Goal: Task Accomplishment & Management: Complete application form

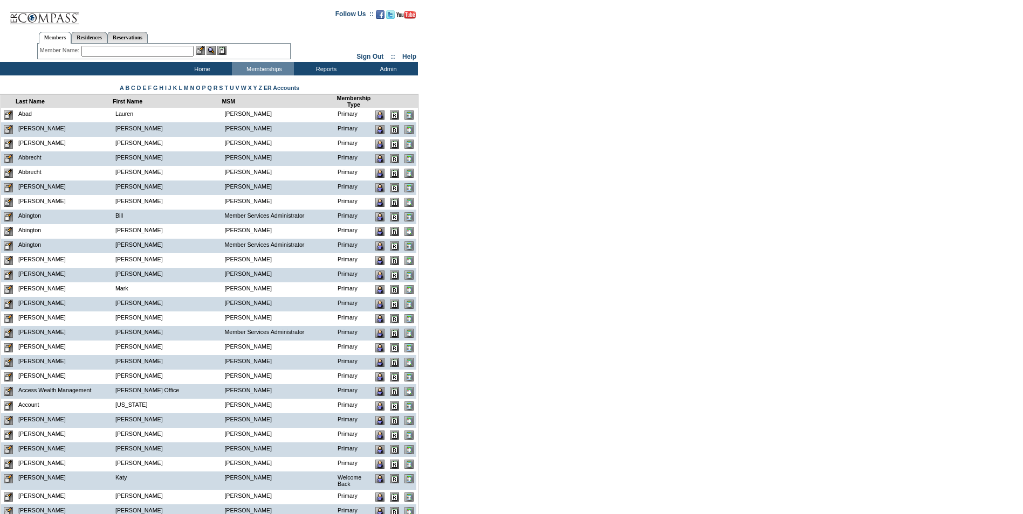
click at [122, 51] on input "text" at bounding box center [137, 51] width 112 height 11
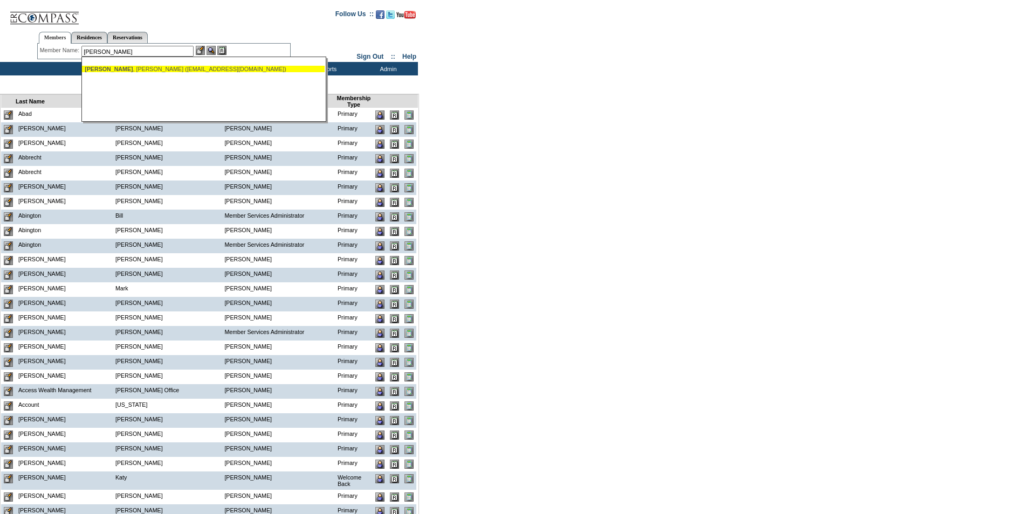
click at [128, 70] on div "Boyden , Dan (djboyden@gmail.com)" at bounding box center [203, 69] width 237 height 6
type input "Boyden, Dan (djboyden@gmail.com)"
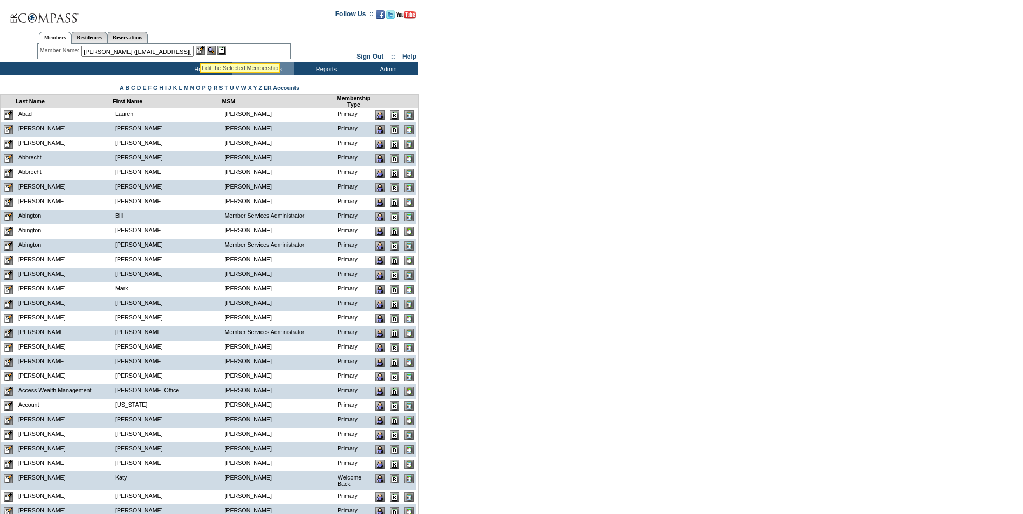
click at [201, 50] on img at bounding box center [200, 50] width 9 height 9
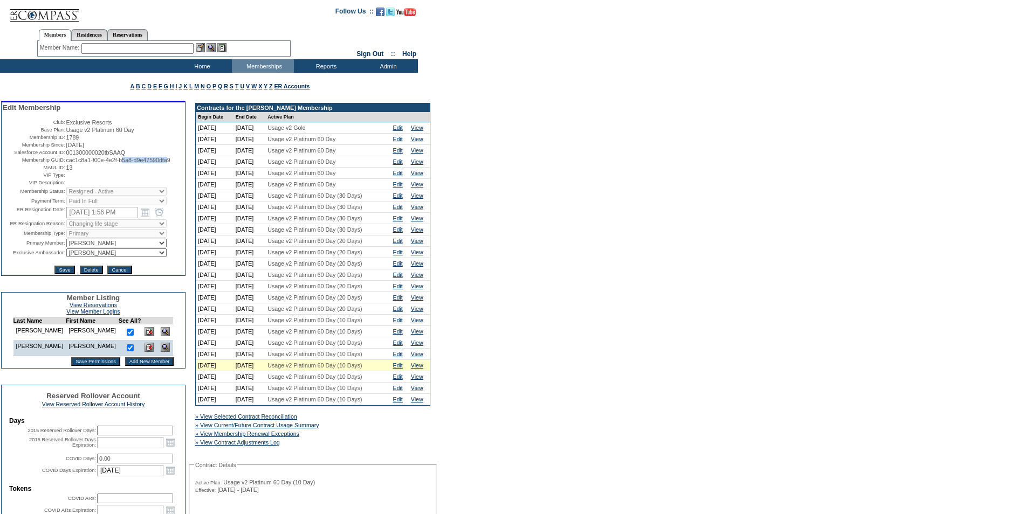
drag, startPoint x: 181, startPoint y: 164, endPoint x: 126, endPoint y: 166, distance: 54.5
click at [126, 163] on span "cac1c8a1-f00e-4e2f-b5a8-d9e47590dfa9" at bounding box center [118, 160] width 104 height 6
drag, startPoint x: 126, startPoint y: 166, endPoint x: 182, endPoint y: 166, distance: 56.1
click at [170, 163] on span "cac1c8a1-f00e-4e2f-b5a8-d9e47590dfa9" at bounding box center [118, 160] width 104 height 6
drag, startPoint x: 182, startPoint y: 166, endPoint x: 65, endPoint y: 167, distance: 117.5
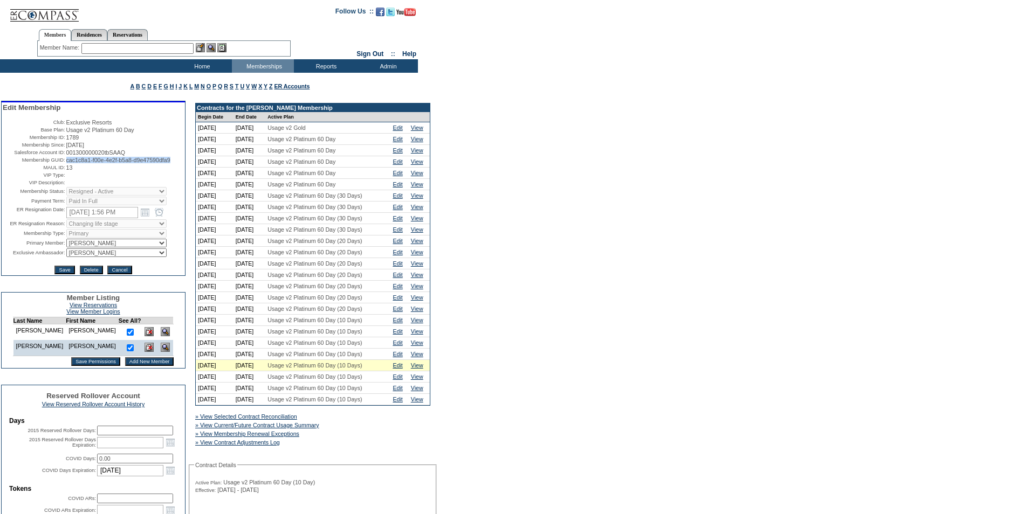
click at [66, 163] on span "cac1c8a1-f00e-4e2f-b5a8-d9e47590dfa9" at bounding box center [118, 160] width 104 height 6
copy span "cac1c8a1-f00e-4e2f-b5a8-d9e47590dfa9"
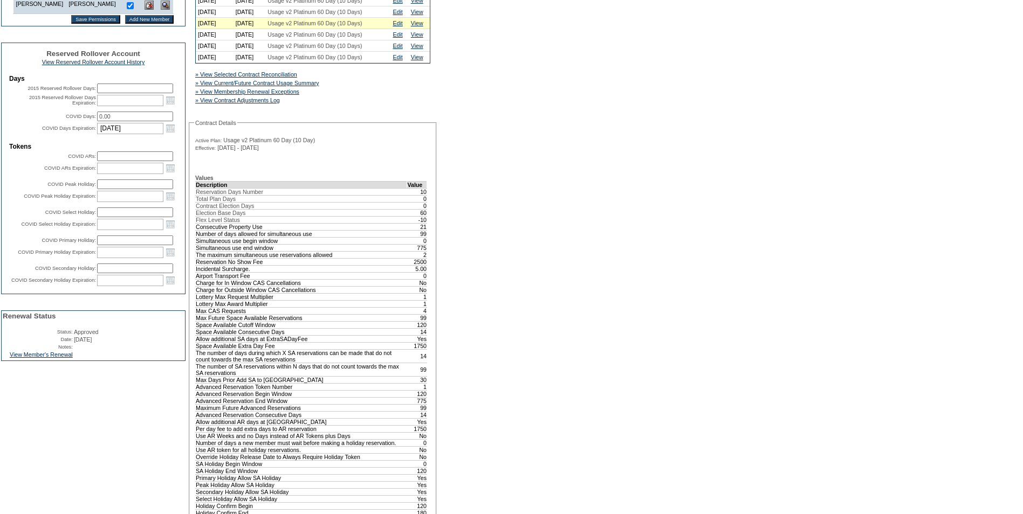
scroll to position [431, 0]
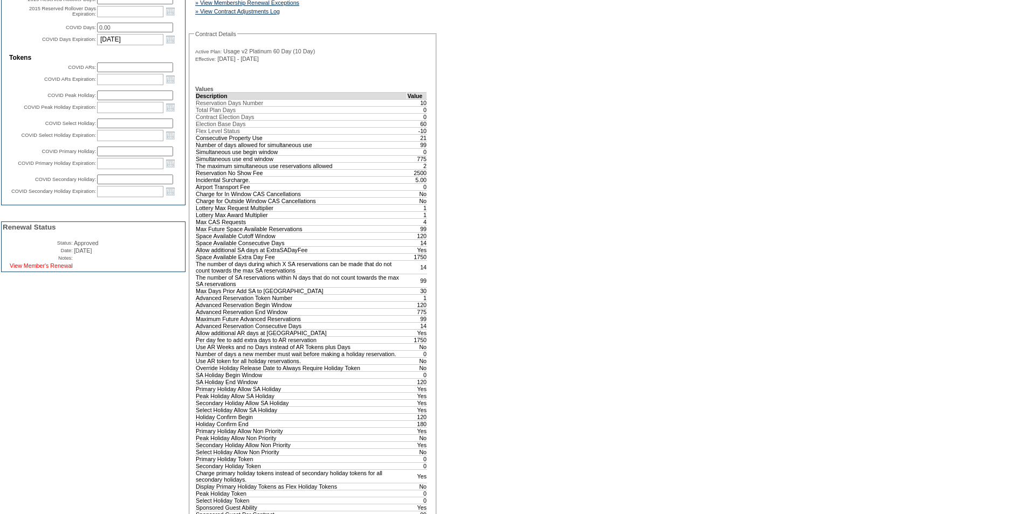
click at [37, 269] on link "View Member's Renewal" at bounding box center [41, 266] width 63 height 6
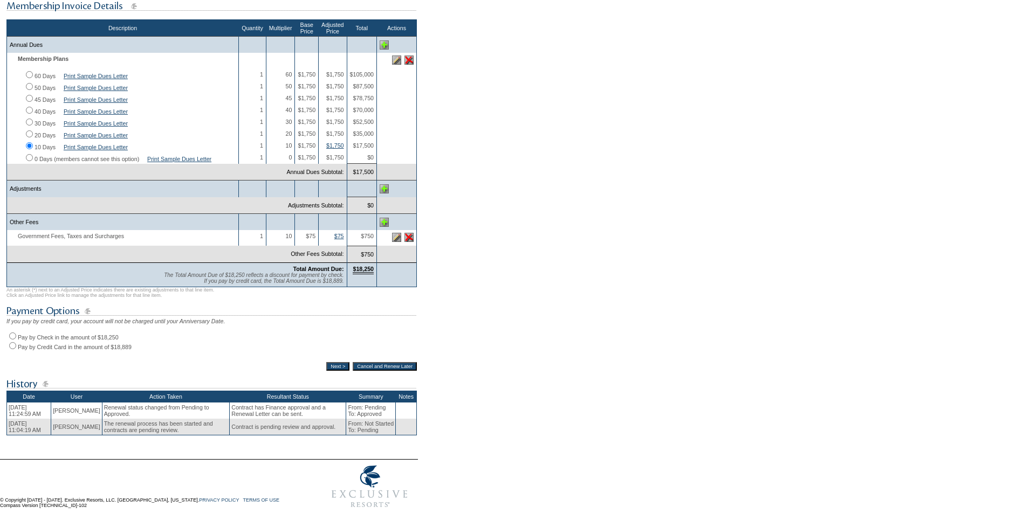
scroll to position [216, 0]
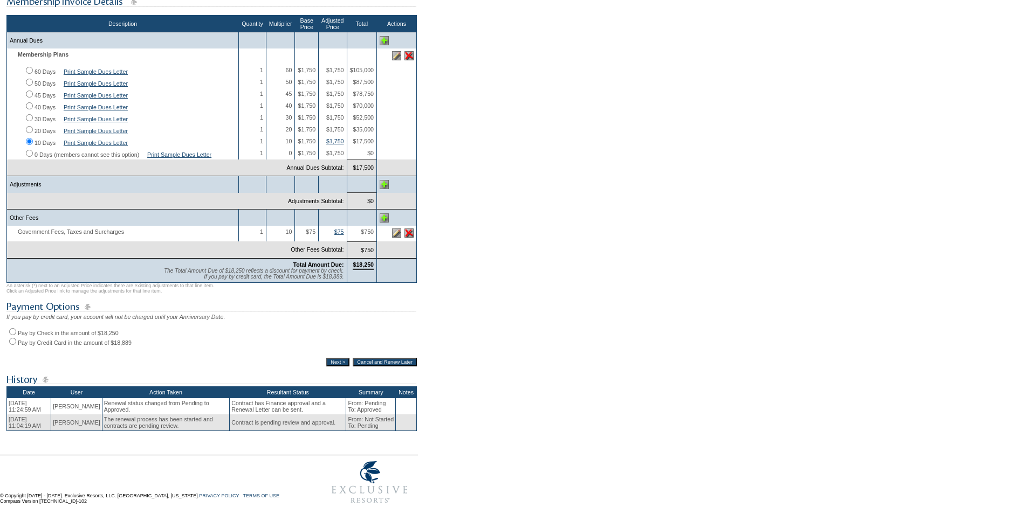
click at [10, 335] on input "Pay by Check in the amount of $18,250" at bounding box center [12, 331] width 7 height 7
radio input "true"
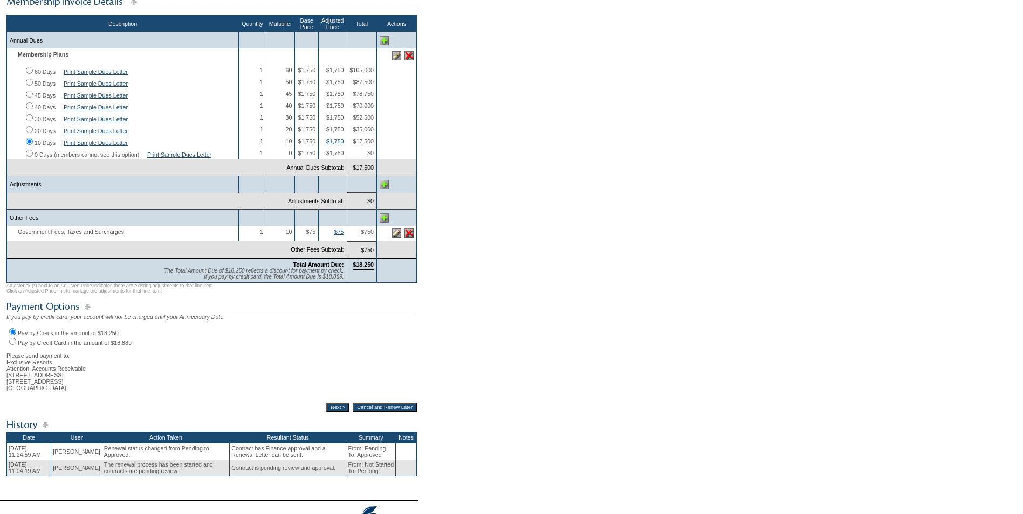
click at [332, 412] on input "Next >" at bounding box center [337, 407] width 23 height 9
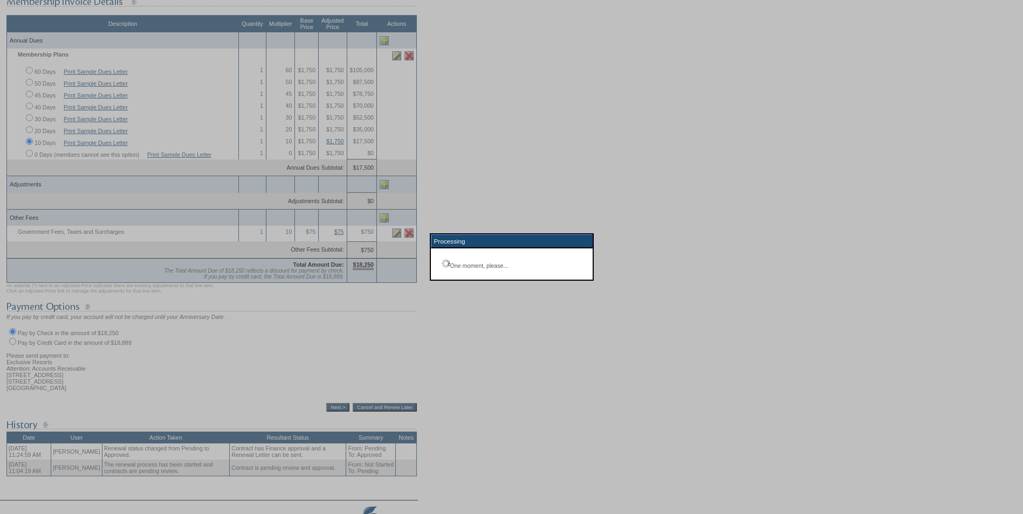
scroll to position [38, 0]
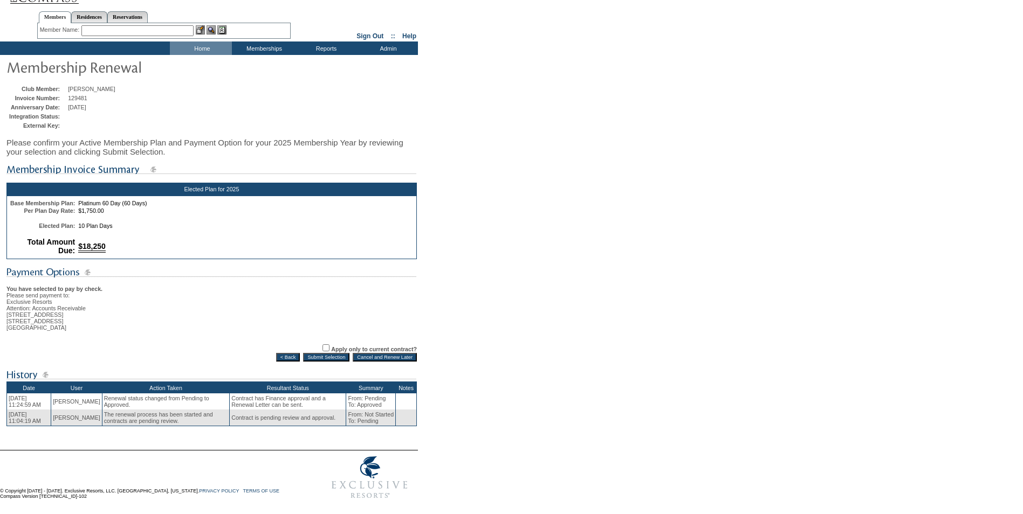
click at [327, 354] on input "Submit Selection" at bounding box center [326, 357] width 46 height 9
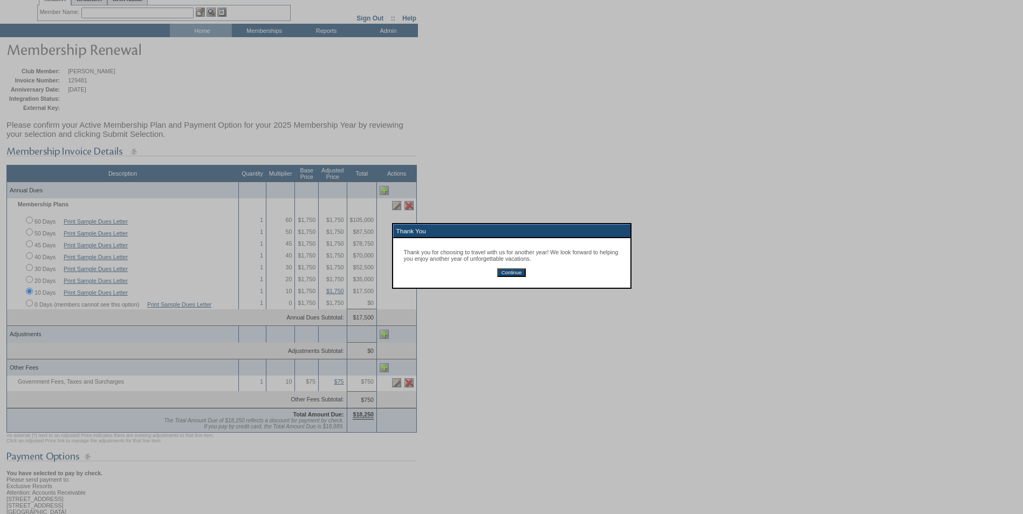
click at [508, 276] on input "Continue" at bounding box center [511, 272] width 29 height 9
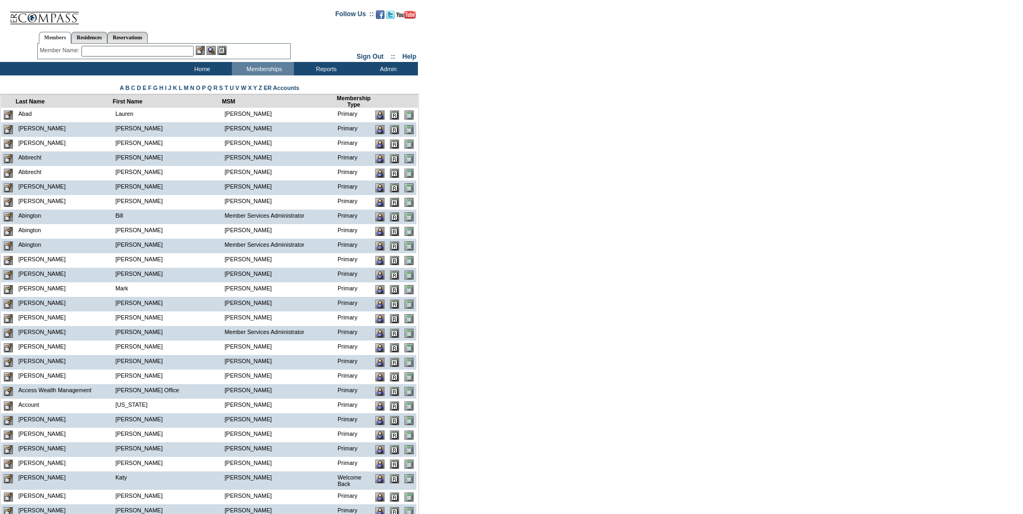
click at [127, 49] on input "text" at bounding box center [137, 51] width 112 height 11
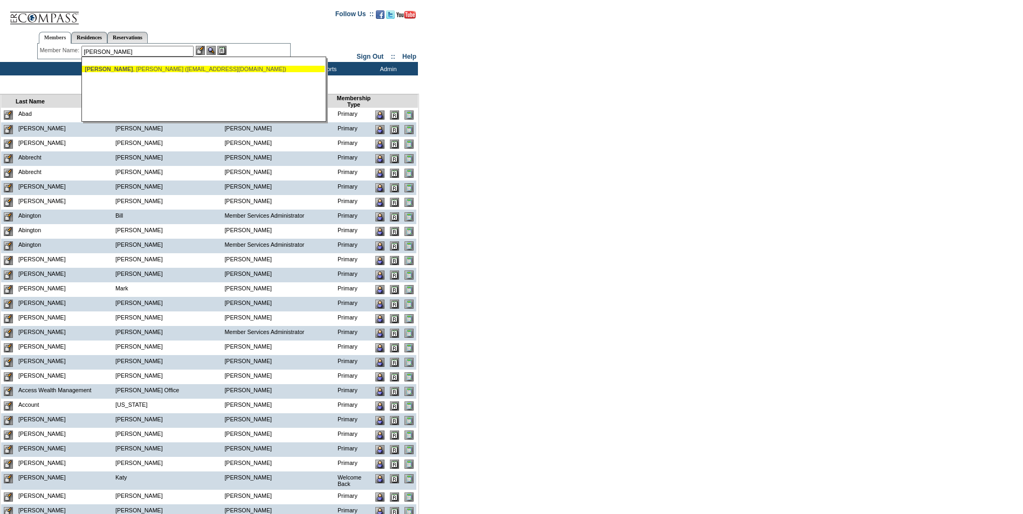
click at [157, 69] on div "[PERSON_NAME] ([EMAIL_ADDRESS][DOMAIN_NAME])" at bounding box center [203, 69] width 237 height 6
type input "[PERSON_NAME] ([EMAIL_ADDRESS][DOMAIN_NAME])"
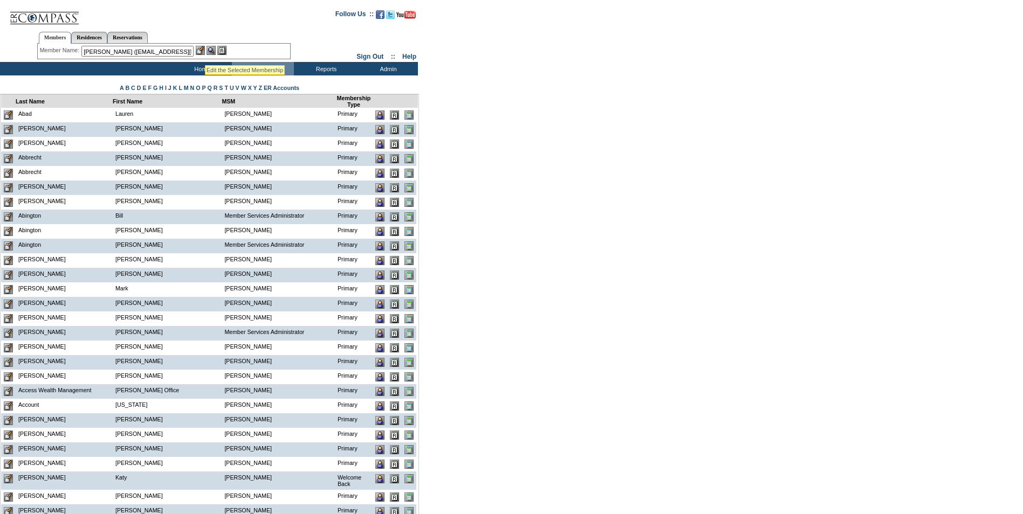
click at [201, 52] on img at bounding box center [200, 50] width 9 height 9
